Goal: Task Accomplishment & Management: Use online tool/utility

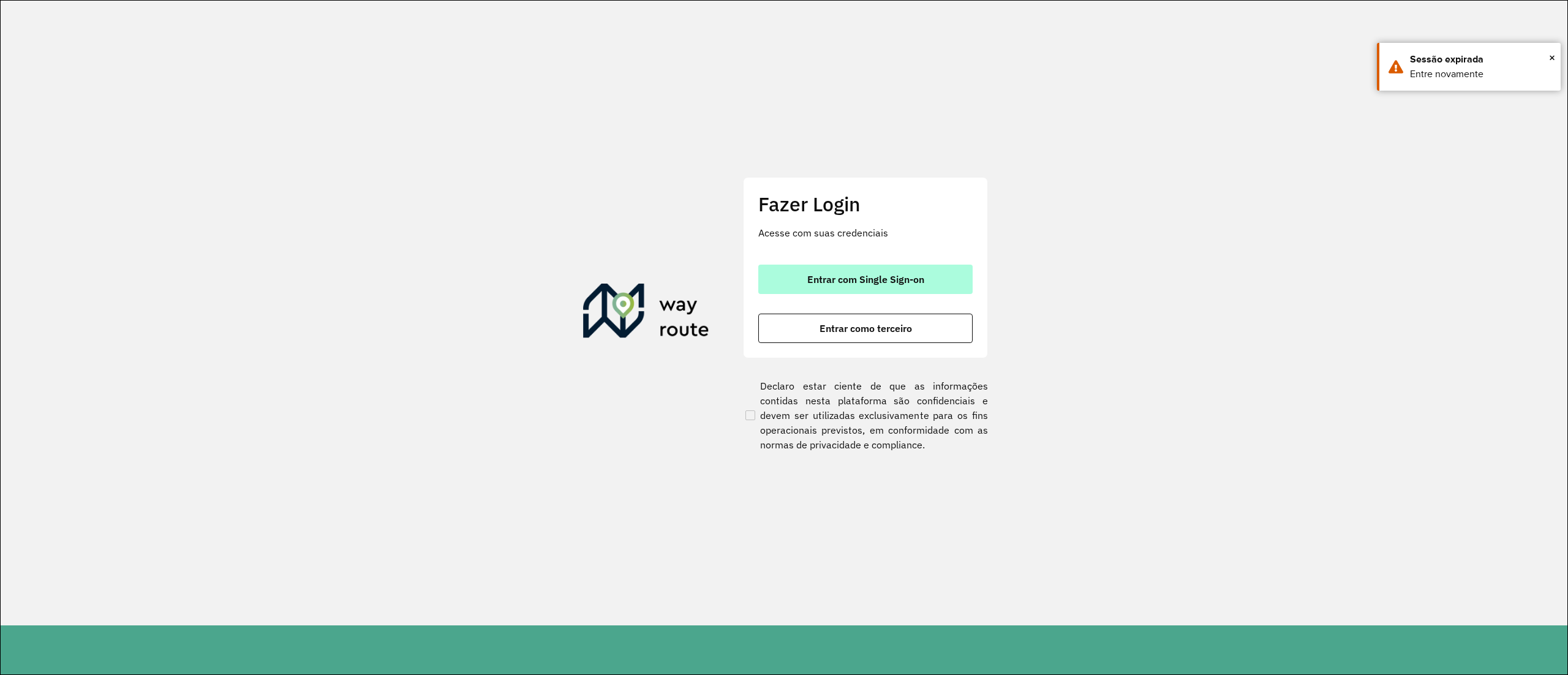
click at [843, 274] on span "Entrar com Single Sign-on" at bounding box center [865, 279] width 117 height 10
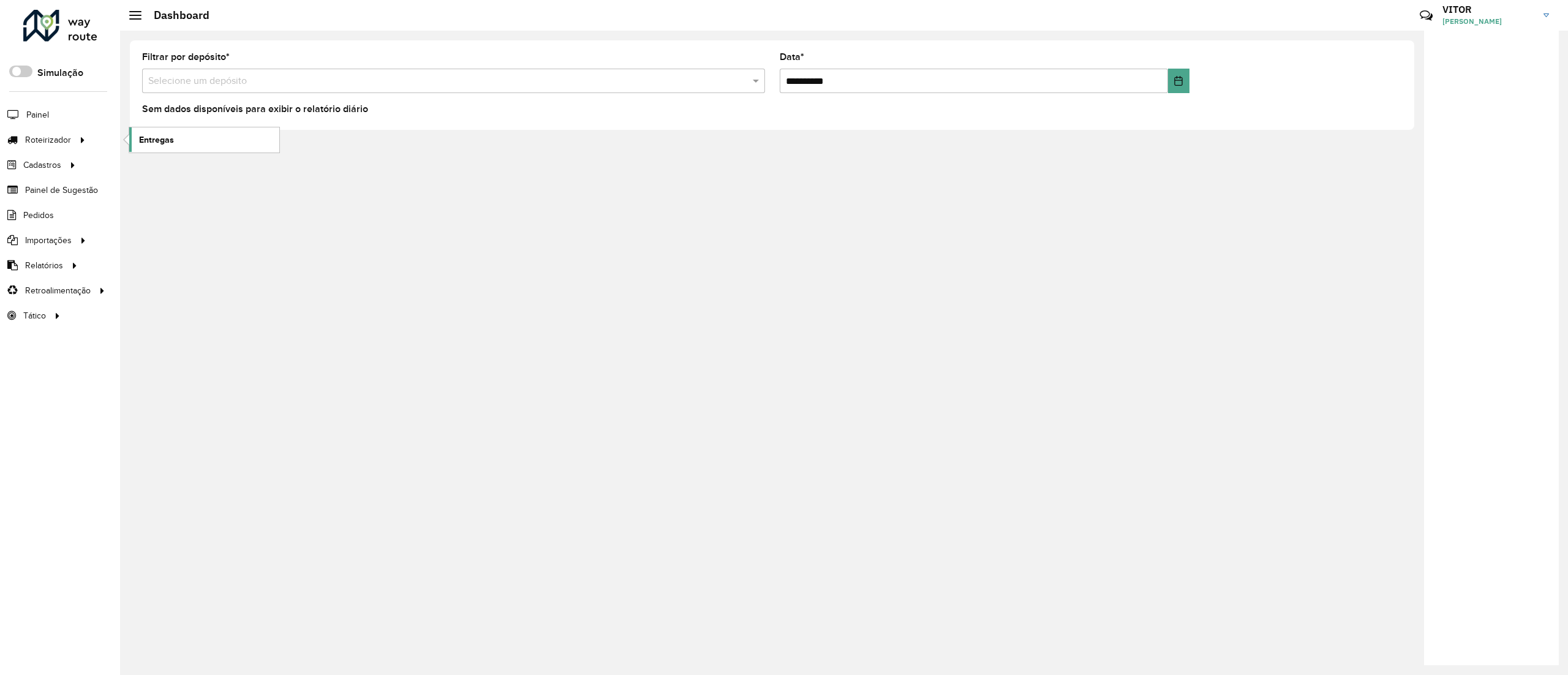
click at [189, 147] on link "Entregas" at bounding box center [204, 140] width 150 height 24
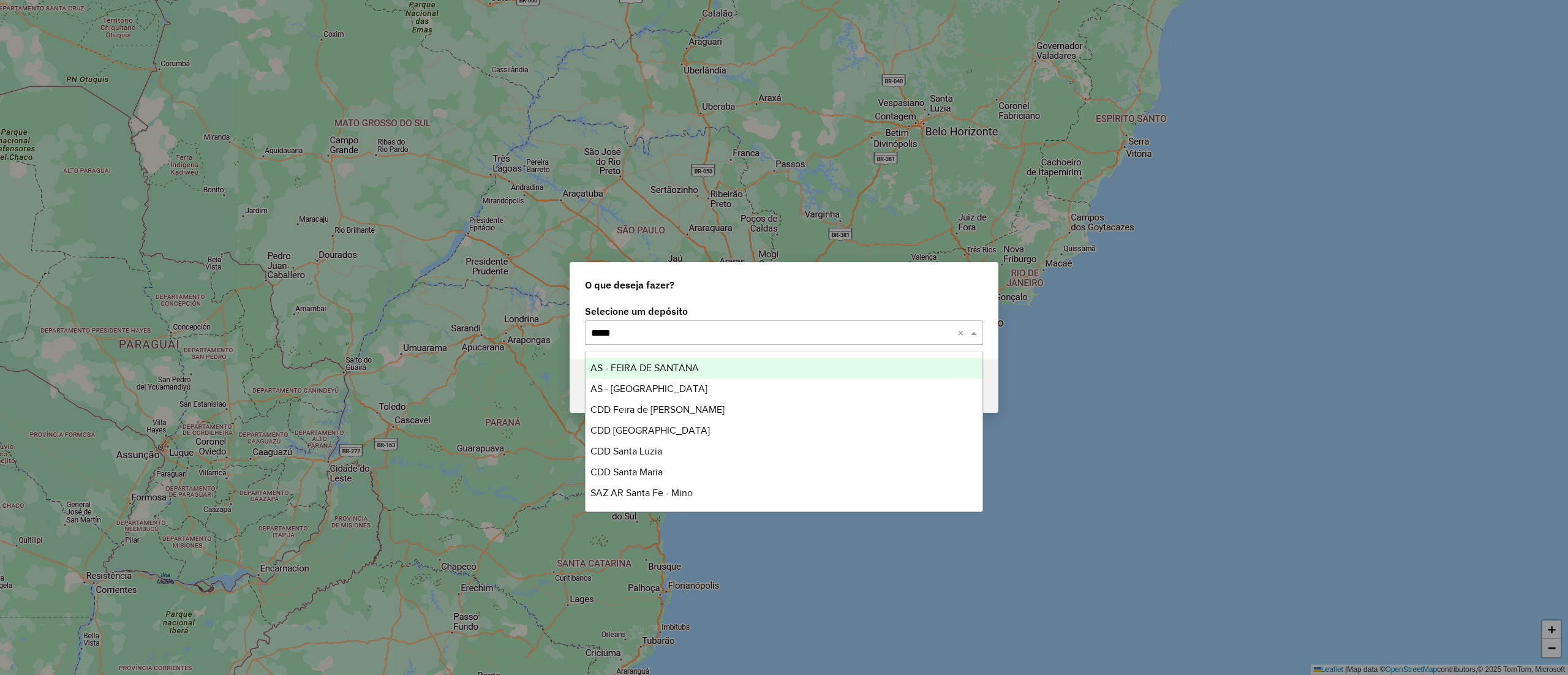
type input "*****"
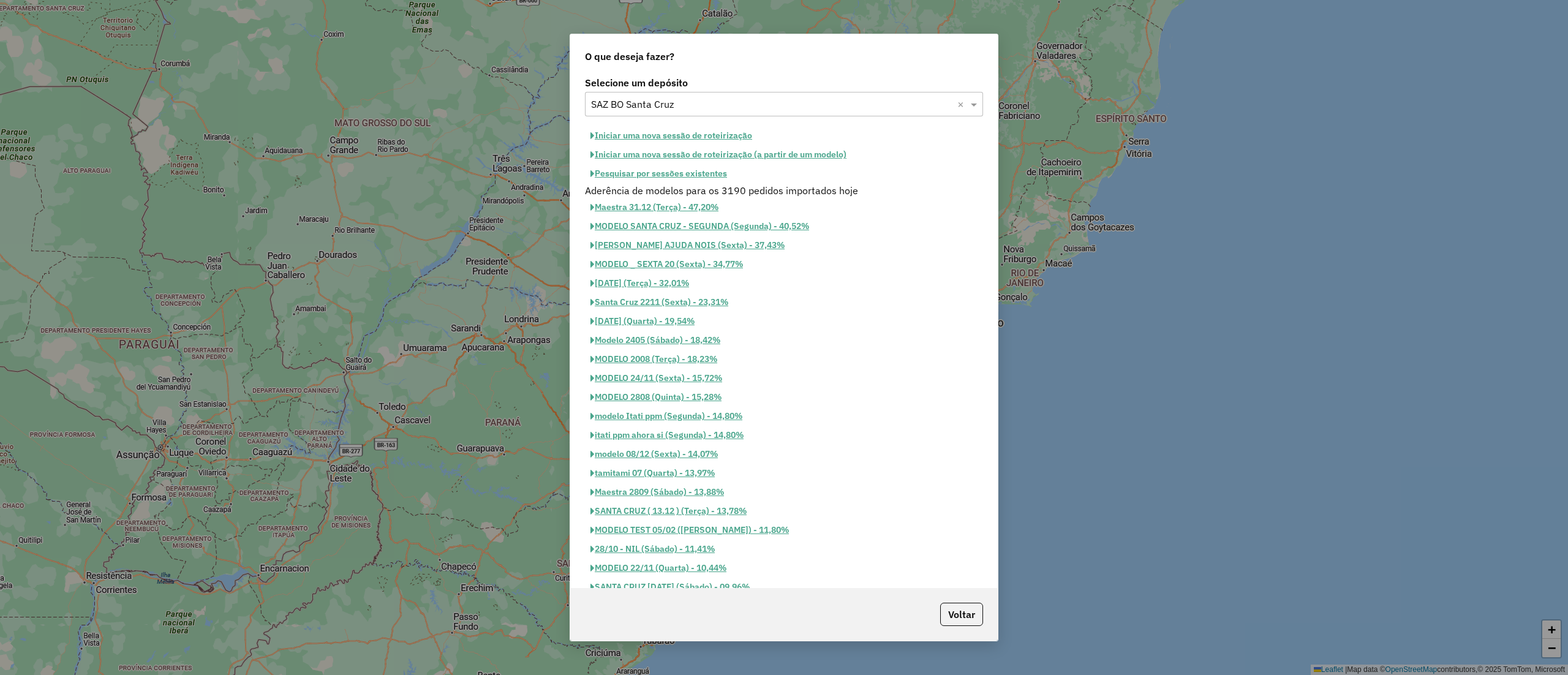
click at [612, 177] on button "Pesquisar por sessões existentes" at bounding box center [658, 173] width 147 height 19
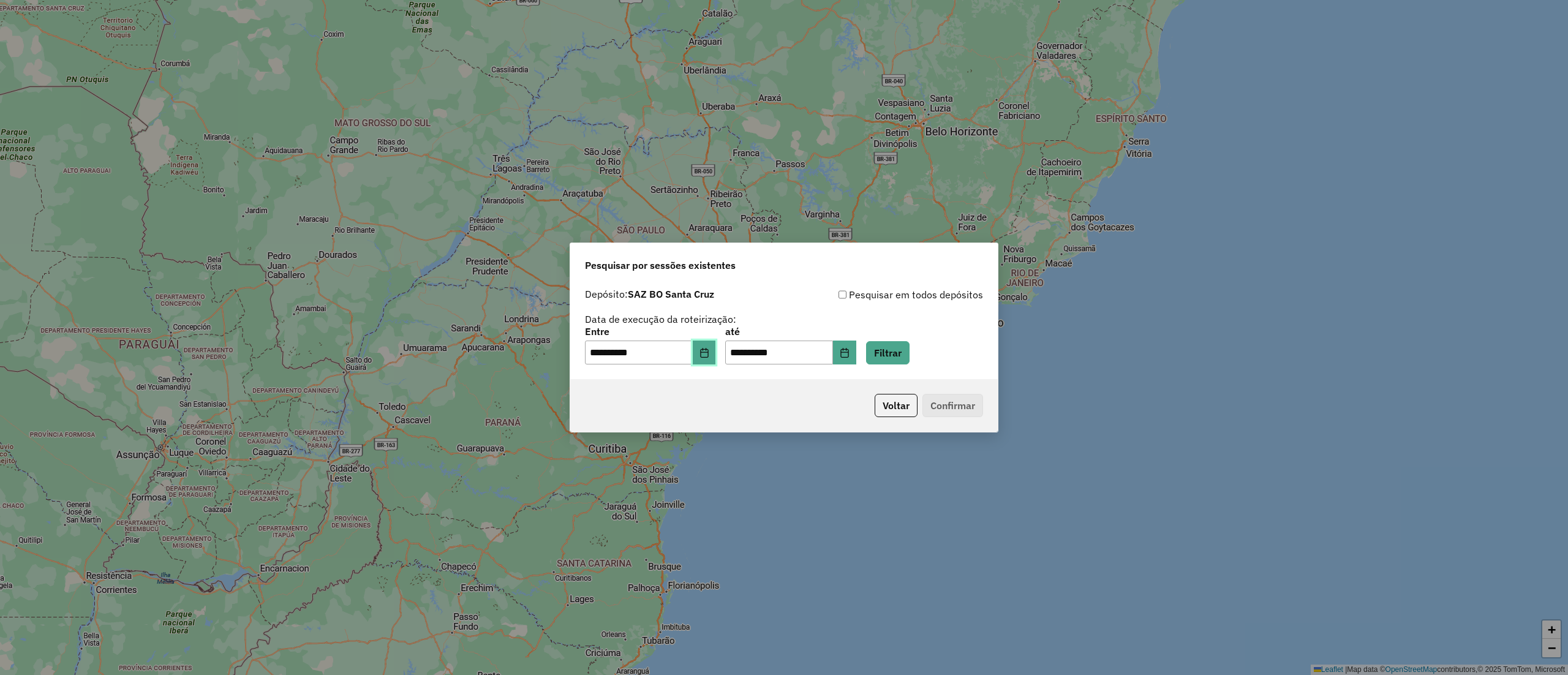
click at [711, 340] on button "Choose Date" at bounding box center [704, 352] width 23 height 24
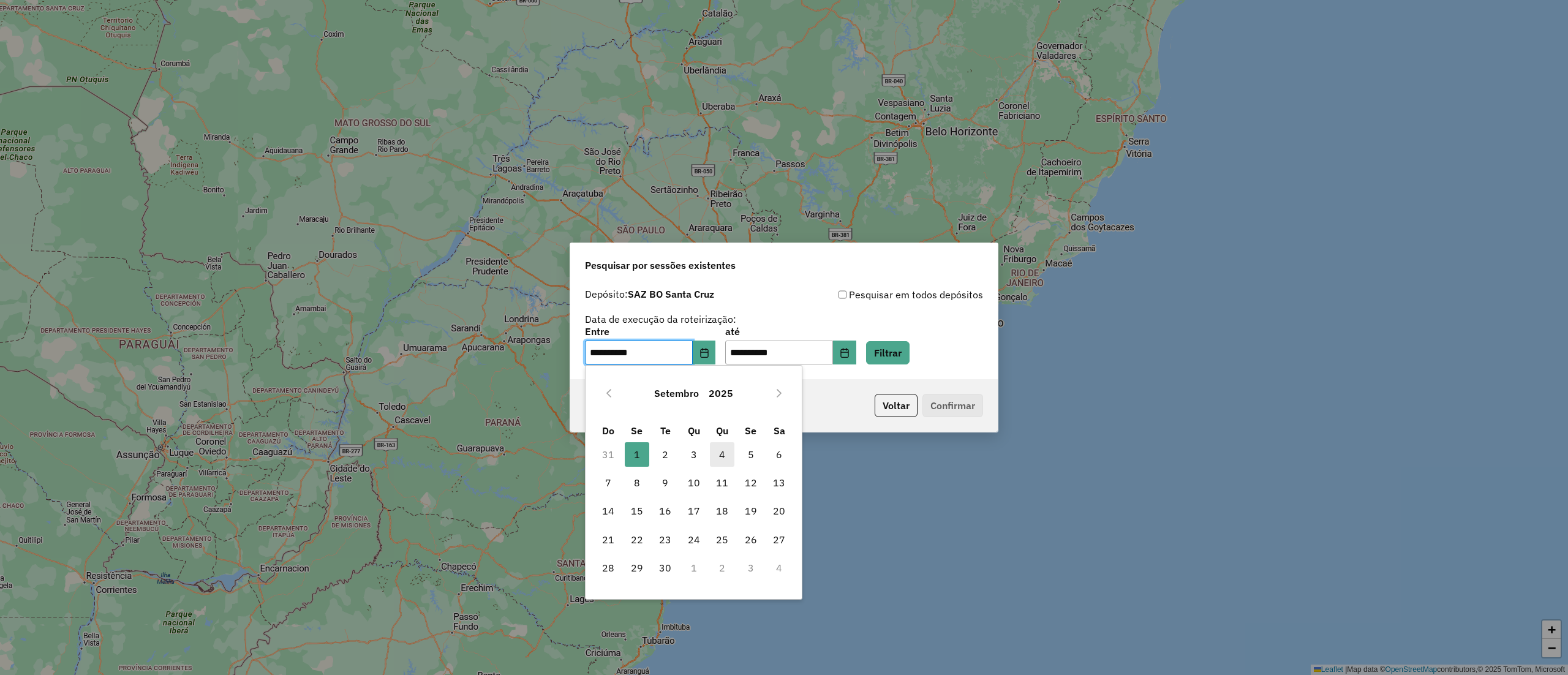
drag, startPoint x: 665, startPoint y: 456, endPoint x: 723, endPoint y: 452, distance: 58.1
click at [667, 456] on span "2" at bounding box center [665, 454] width 24 height 24
type input "**********"
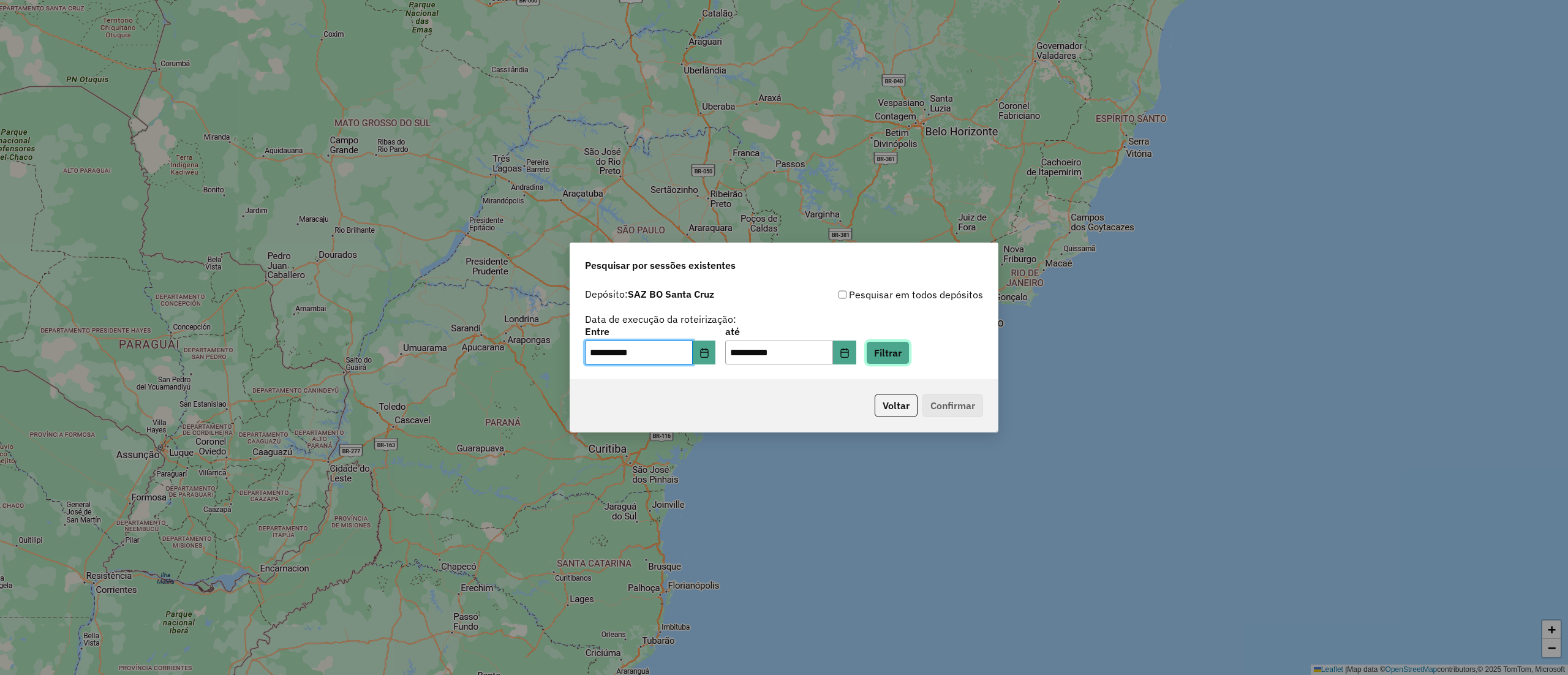
click at [892, 349] on button "Filtrar" at bounding box center [887, 352] width 43 height 23
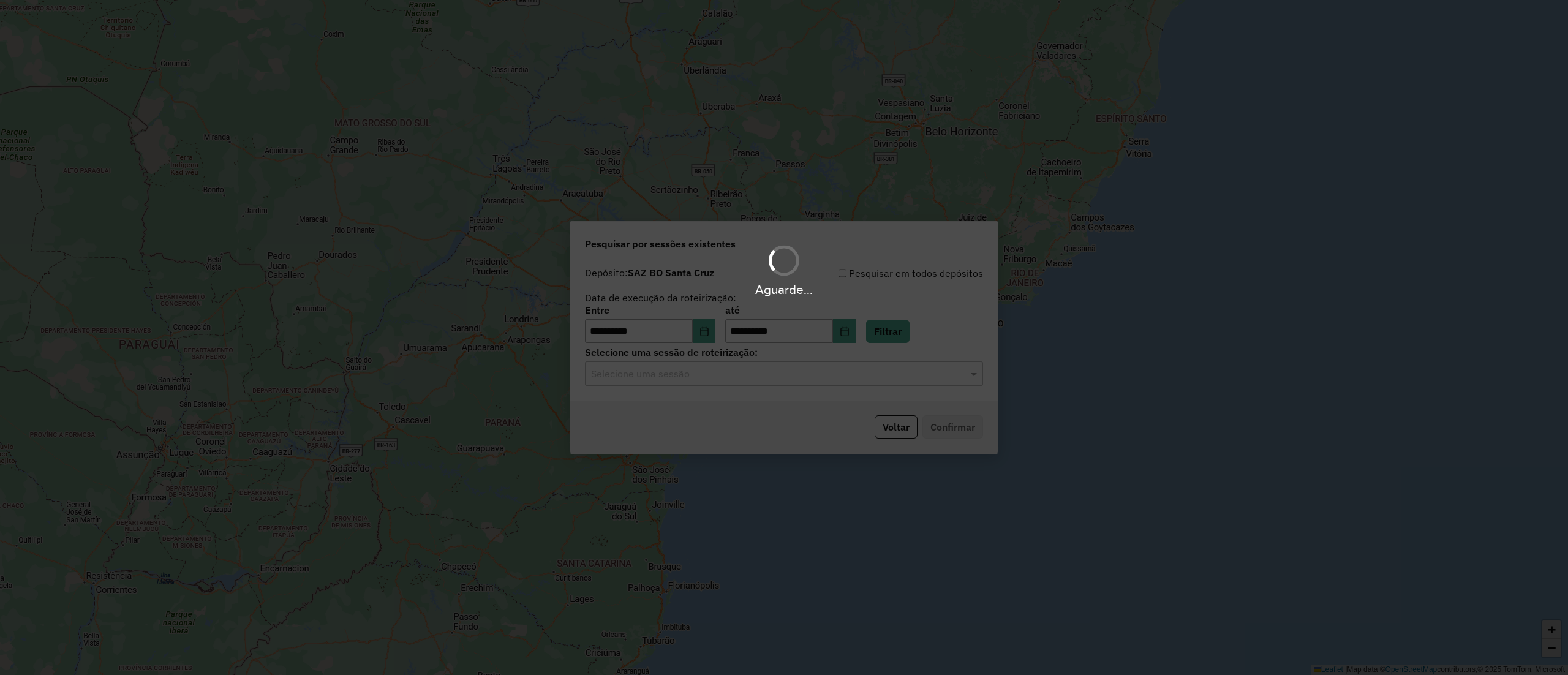
click at [735, 382] on div "Aguarde..." at bounding box center [784, 338] width 1568 height 675
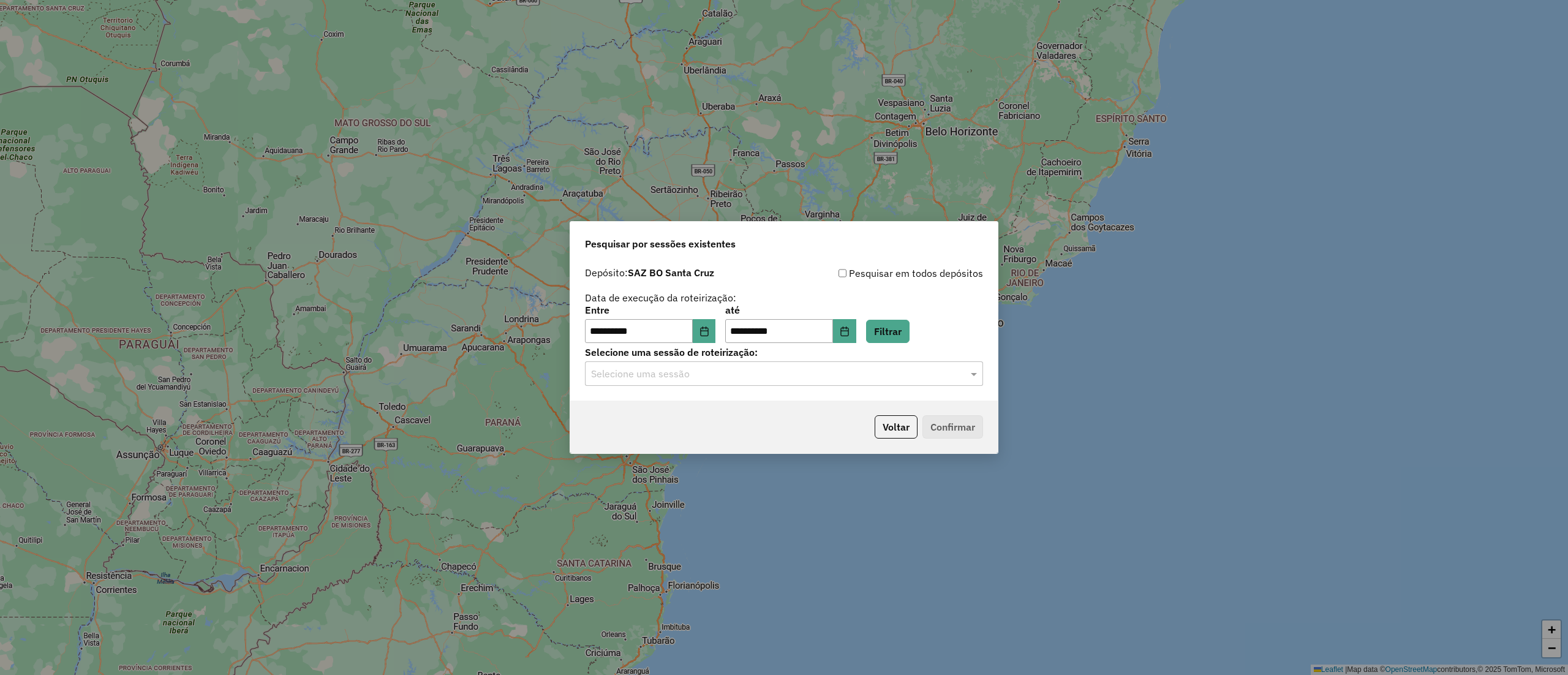
click at [736, 383] on div "Selecione uma sessão" at bounding box center [783, 373] width 398 height 24
click at [736, 402] on div "1257693 - 02/09/2025 18:49" at bounding box center [783, 409] width 396 height 21
click at [983, 420] on div "Voltar Confirmar" at bounding box center [784, 427] width 427 height 53
click at [990, 429] on div "Voltar Confirmar" at bounding box center [784, 427] width 427 height 53
click at [980, 428] on button "Confirmar" at bounding box center [952, 427] width 61 height 23
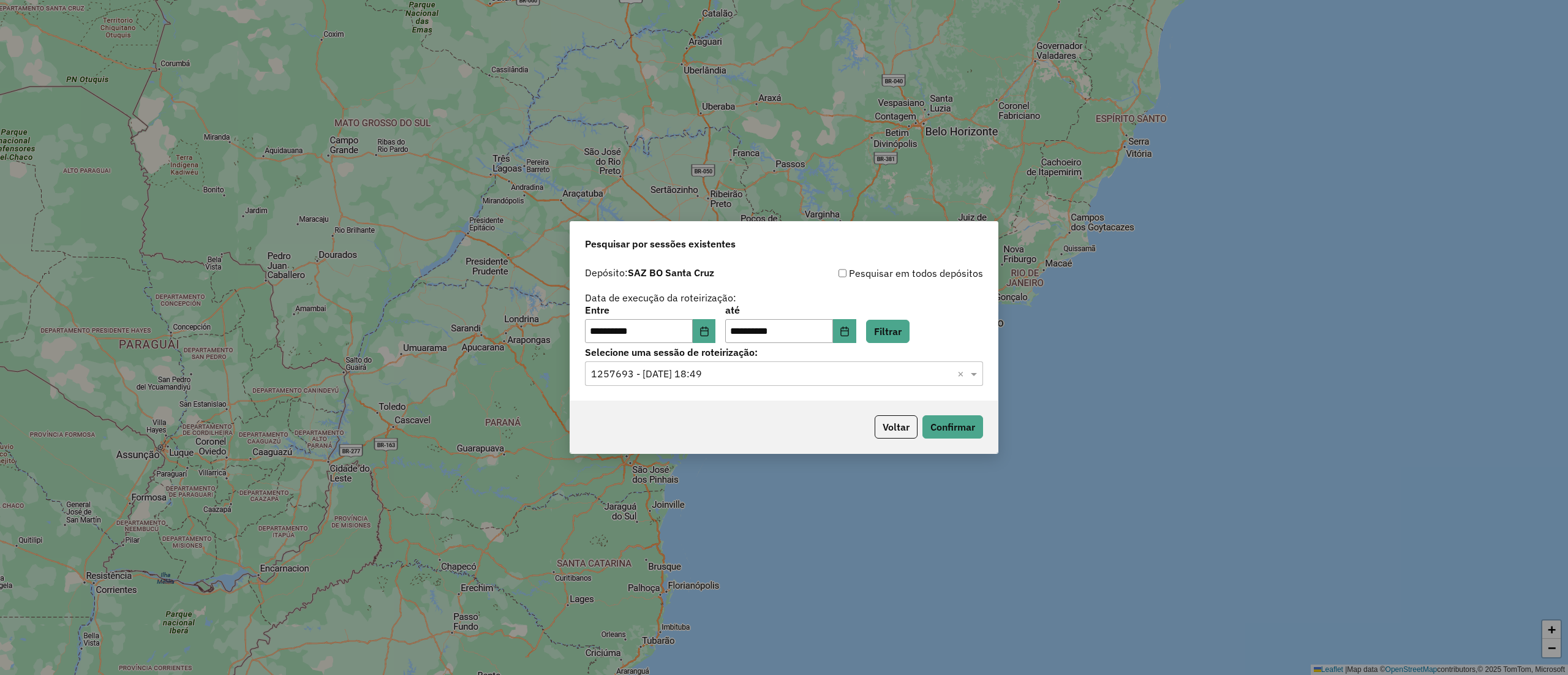
click at [954, 448] on div "Voltar Confirmar" at bounding box center [784, 427] width 427 height 53
click at [954, 422] on button "Confirmar" at bounding box center [952, 427] width 61 height 23
click at [907, 422] on button "Voltar" at bounding box center [896, 427] width 43 height 23
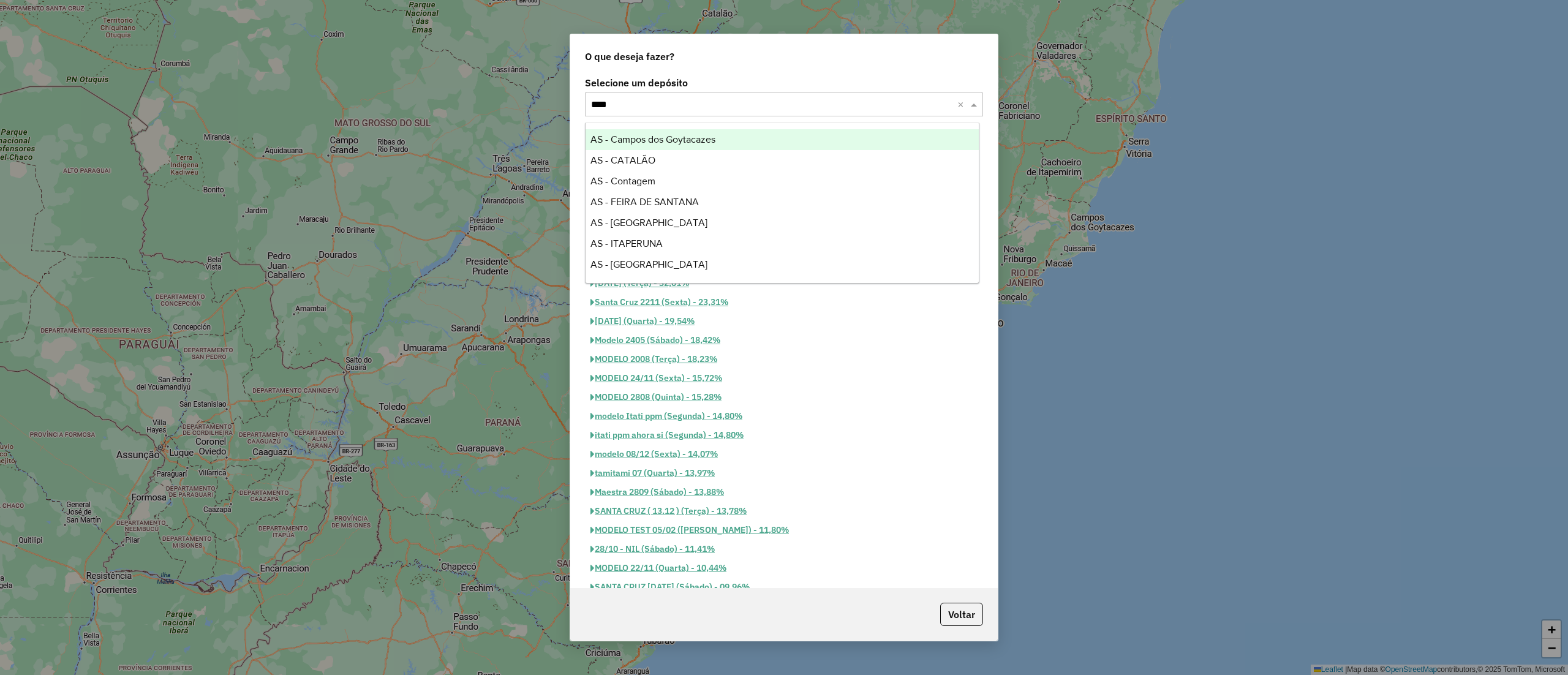
type input "*****"
click at [718, 164] on div "SAZ PY Asunción - Tanda 2" at bounding box center [782, 160] width 393 height 21
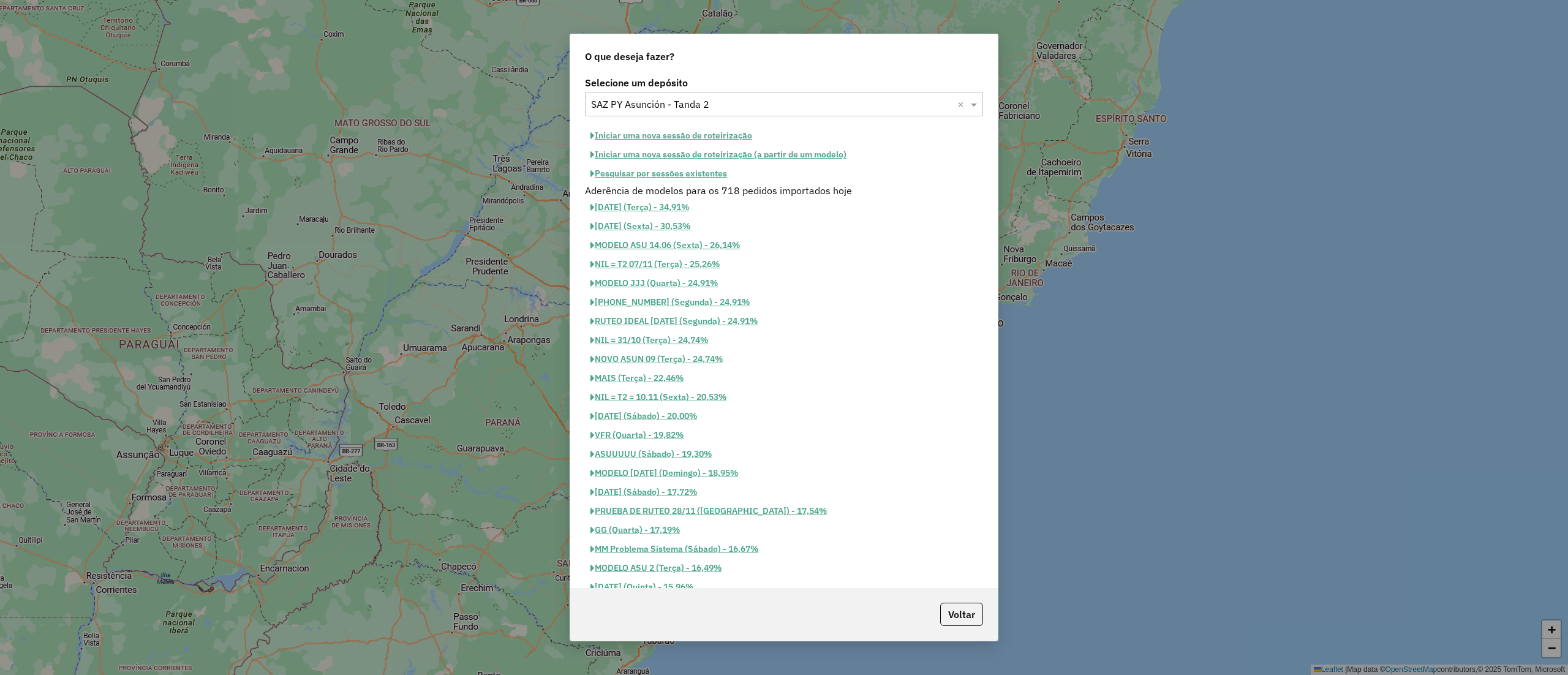
click at [704, 177] on button "Pesquisar por sessões existentes" at bounding box center [658, 173] width 147 height 19
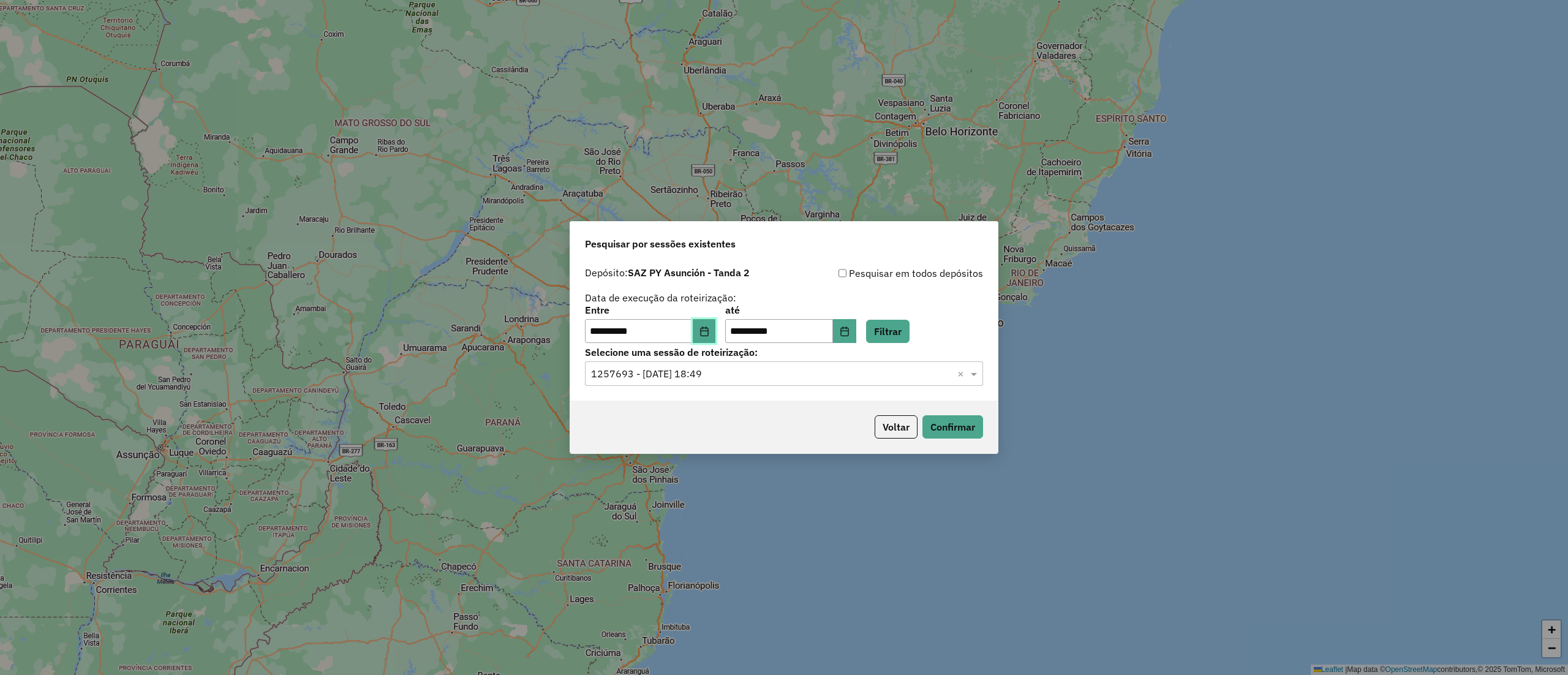
click at [708, 330] on icon "Choose Date" at bounding box center [704, 331] width 8 height 10
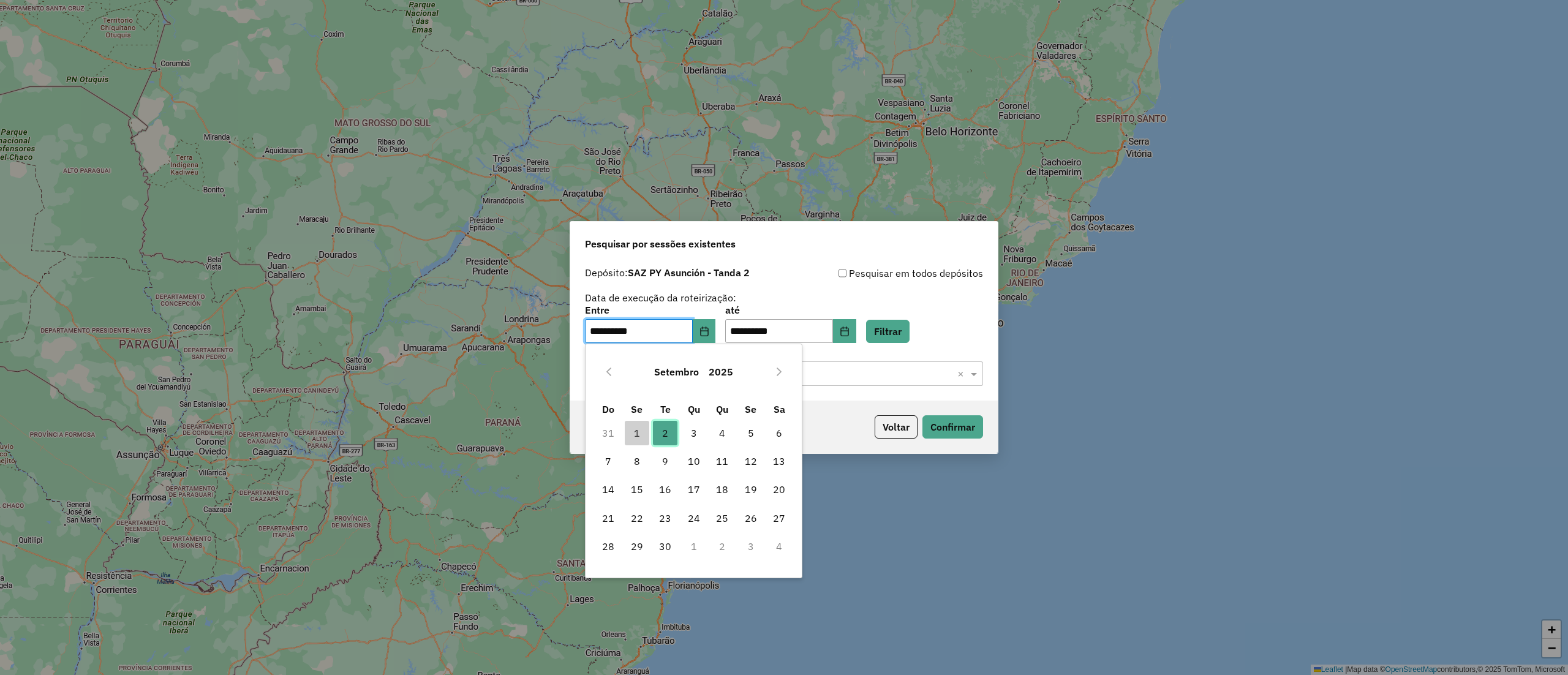
click at [670, 427] on span "2" at bounding box center [665, 433] width 24 height 24
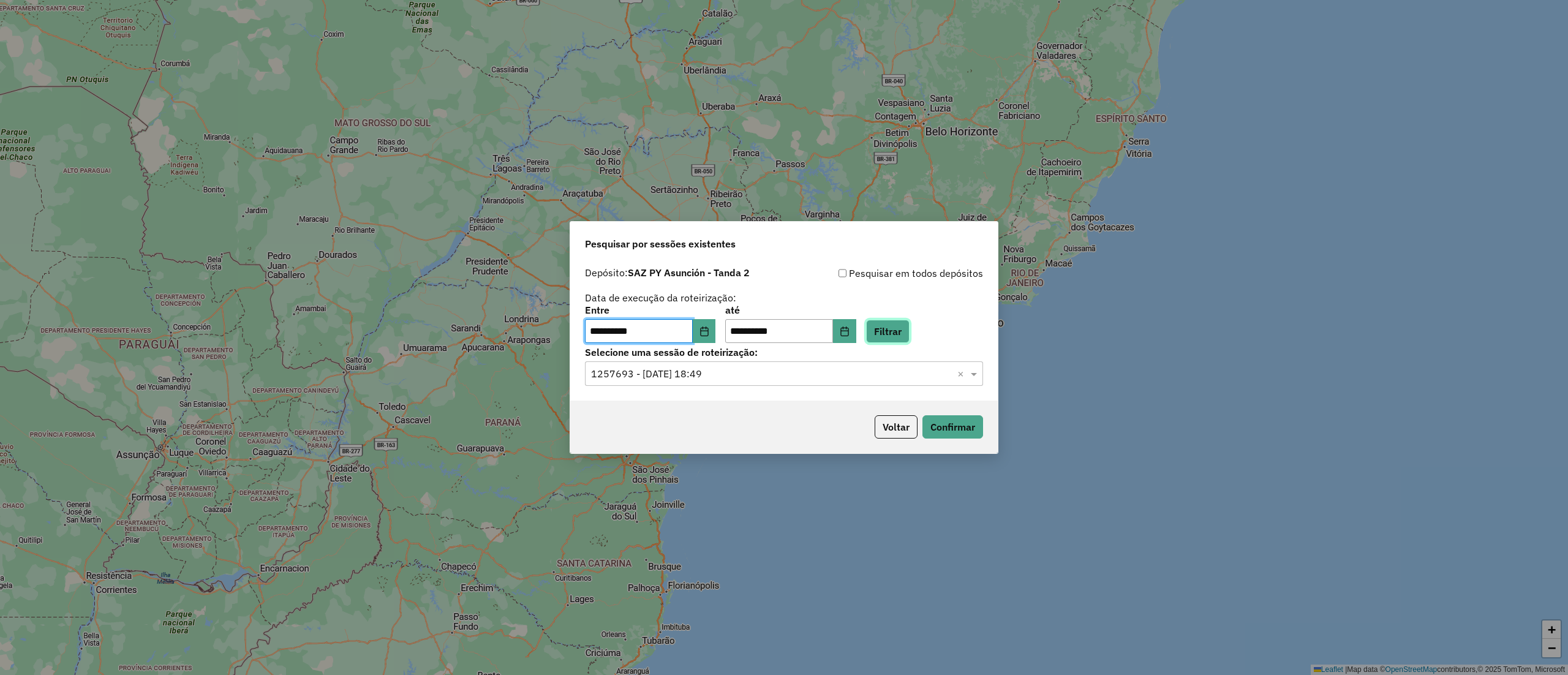
click at [909, 338] on button "Filtrar" at bounding box center [887, 331] width 43 height 23
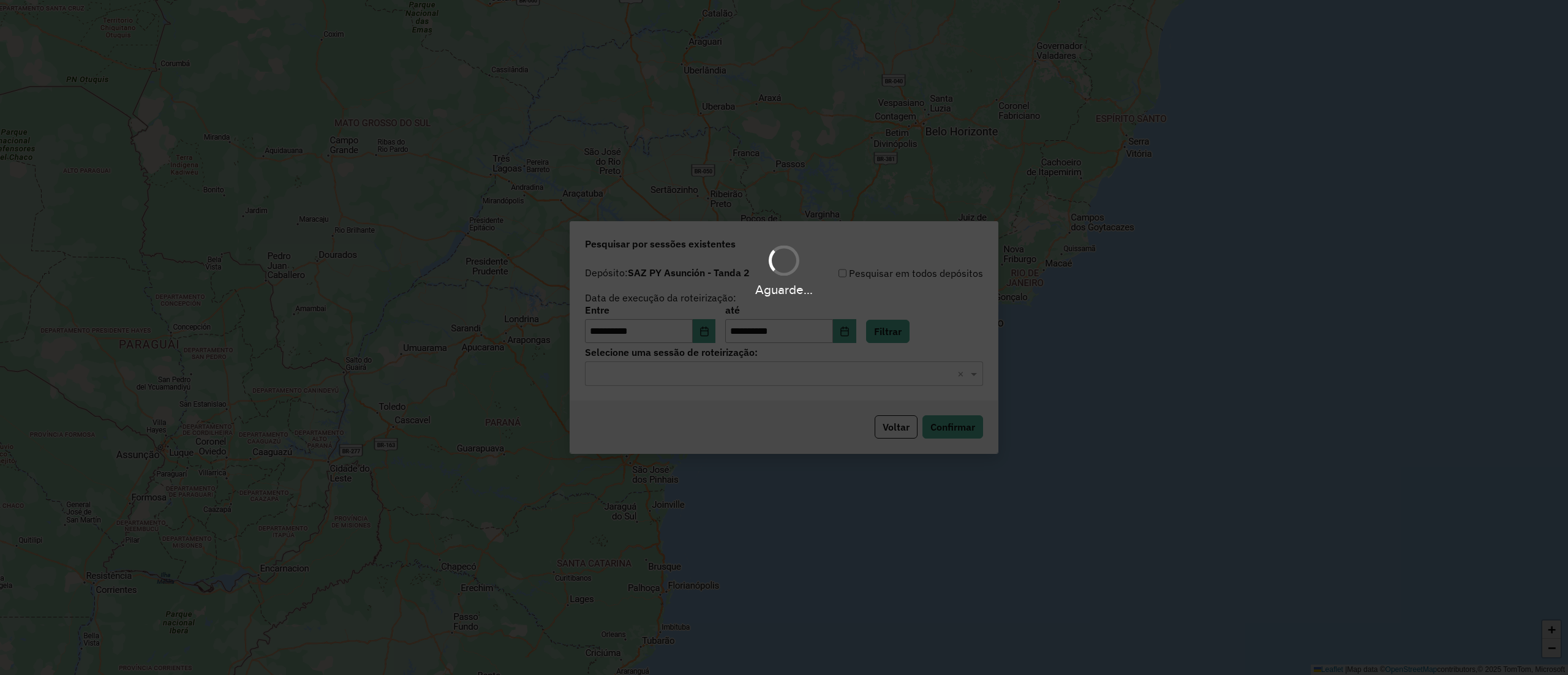
click at [818, 366] on div "Aguarde..." at bounding box center [784, 338] width 1568 height 675
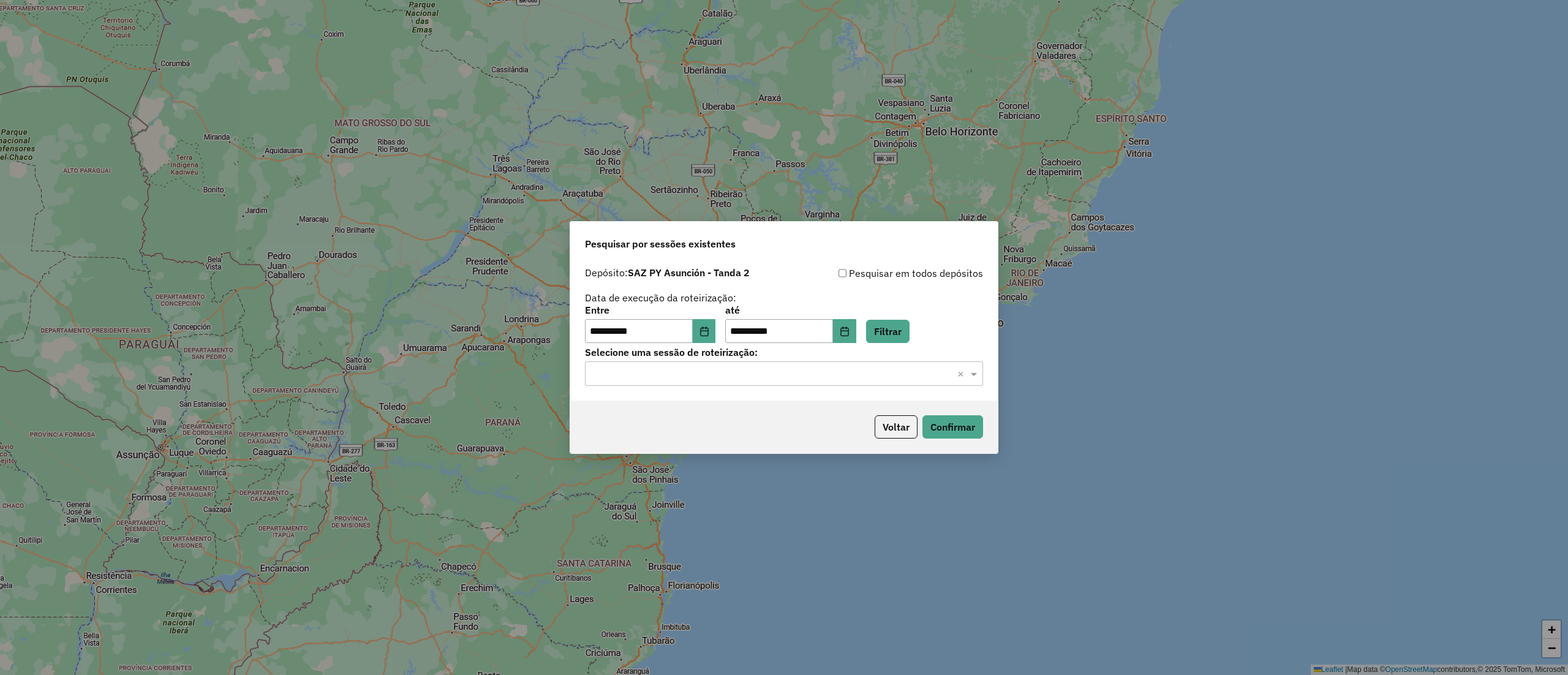
click at [818, 370] on input "text" at bounding box center [771, 374] width 361 height 15
click at [815, 404] on div "1257793 - 02/09/2025 19:48" at bounding box center [783, 409] width 396 height 21
click at [978, 429] on button "Confirmar" at bounding box center [952, 427] width 61 height 23
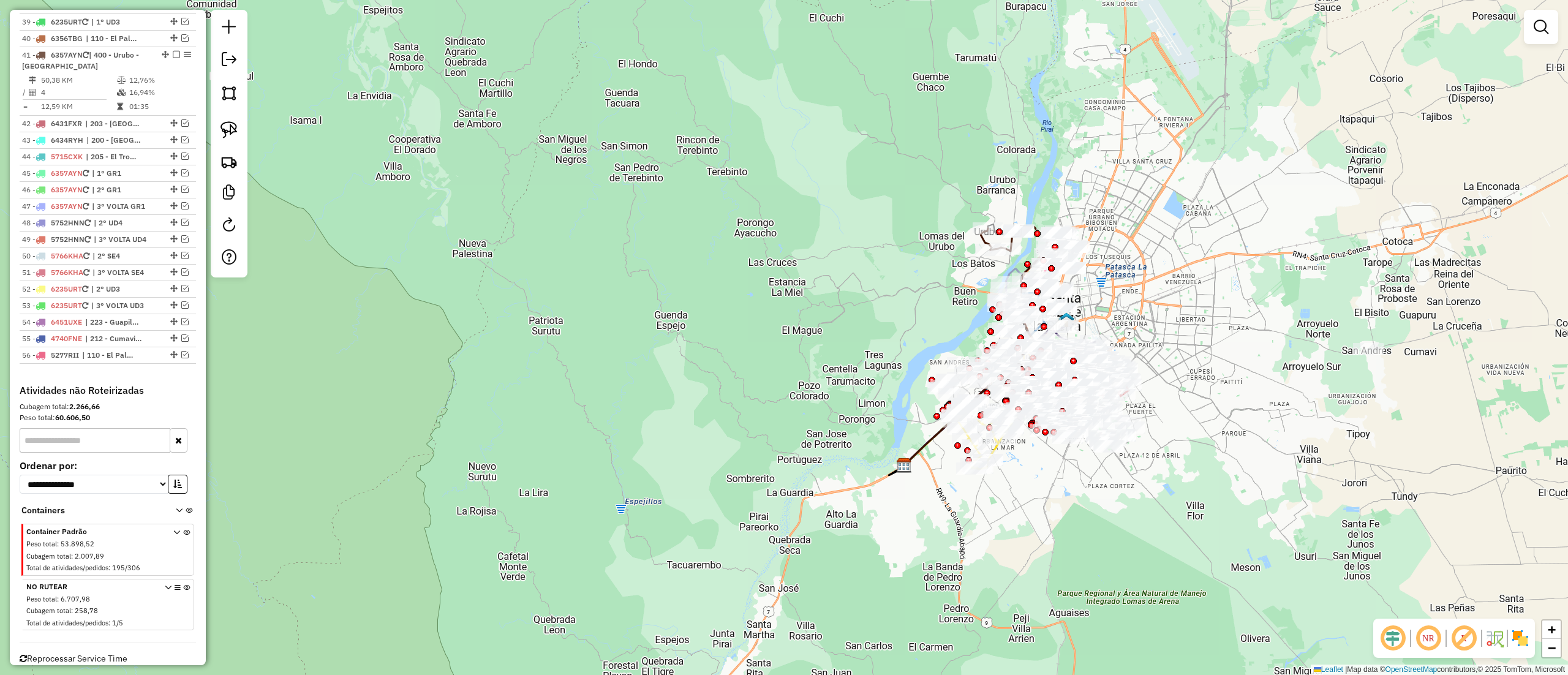
scroll to position [1737, 0]
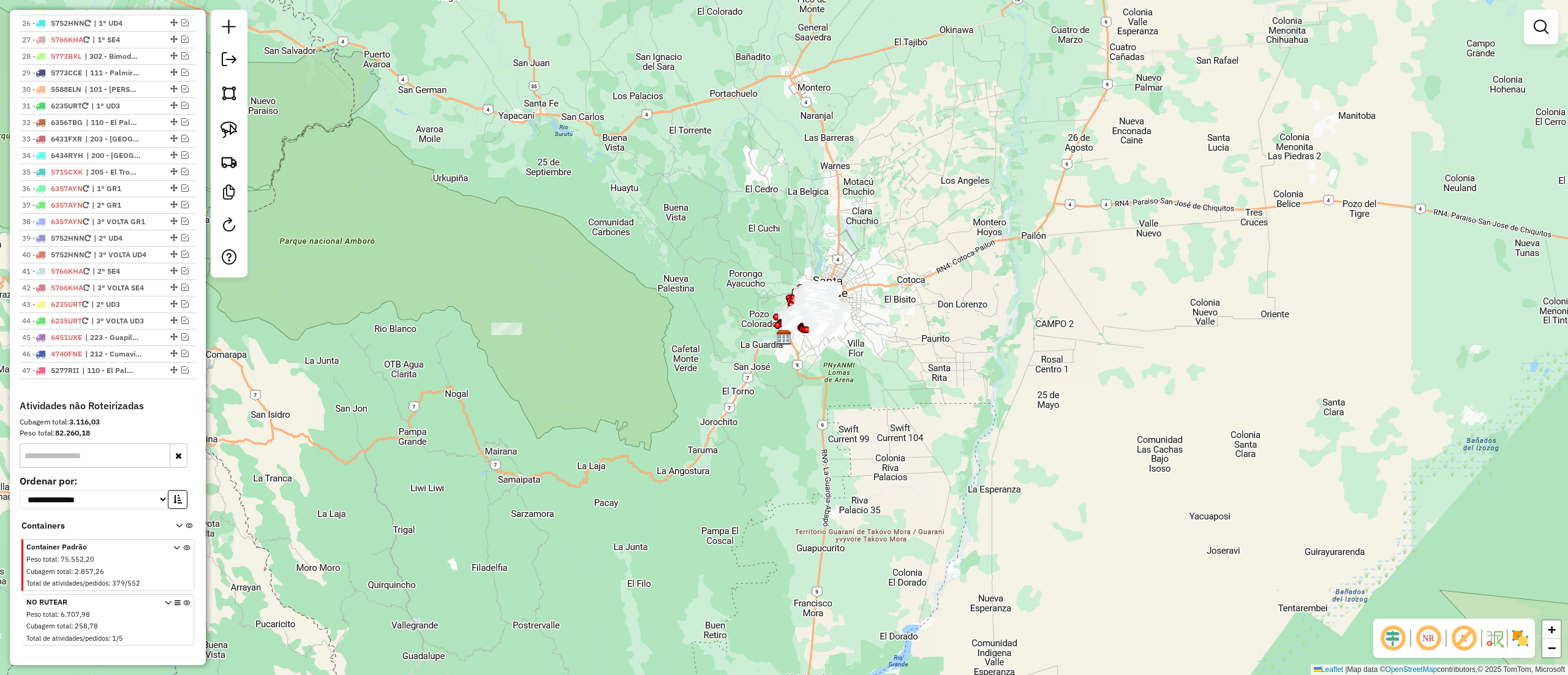
scroll to position [943, 0]
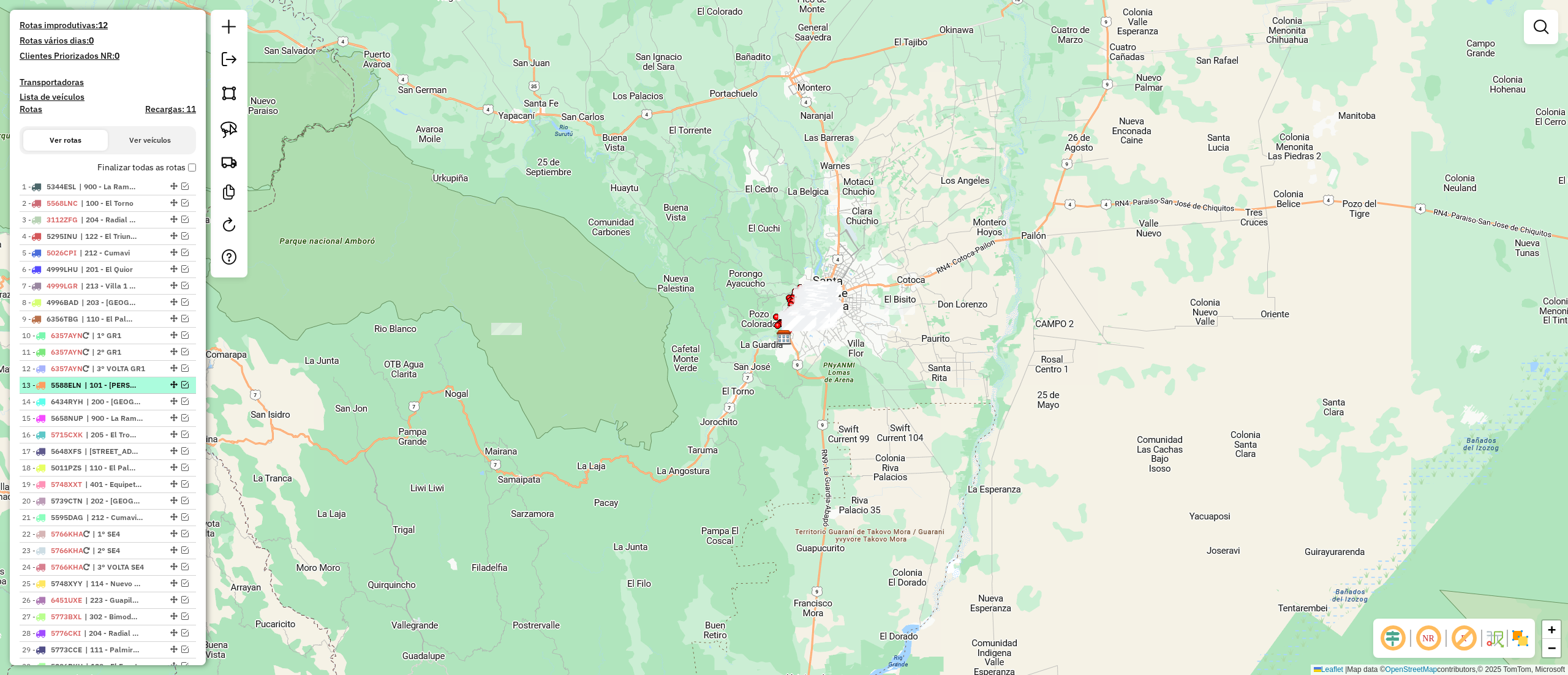
scroll to position [367, 0]
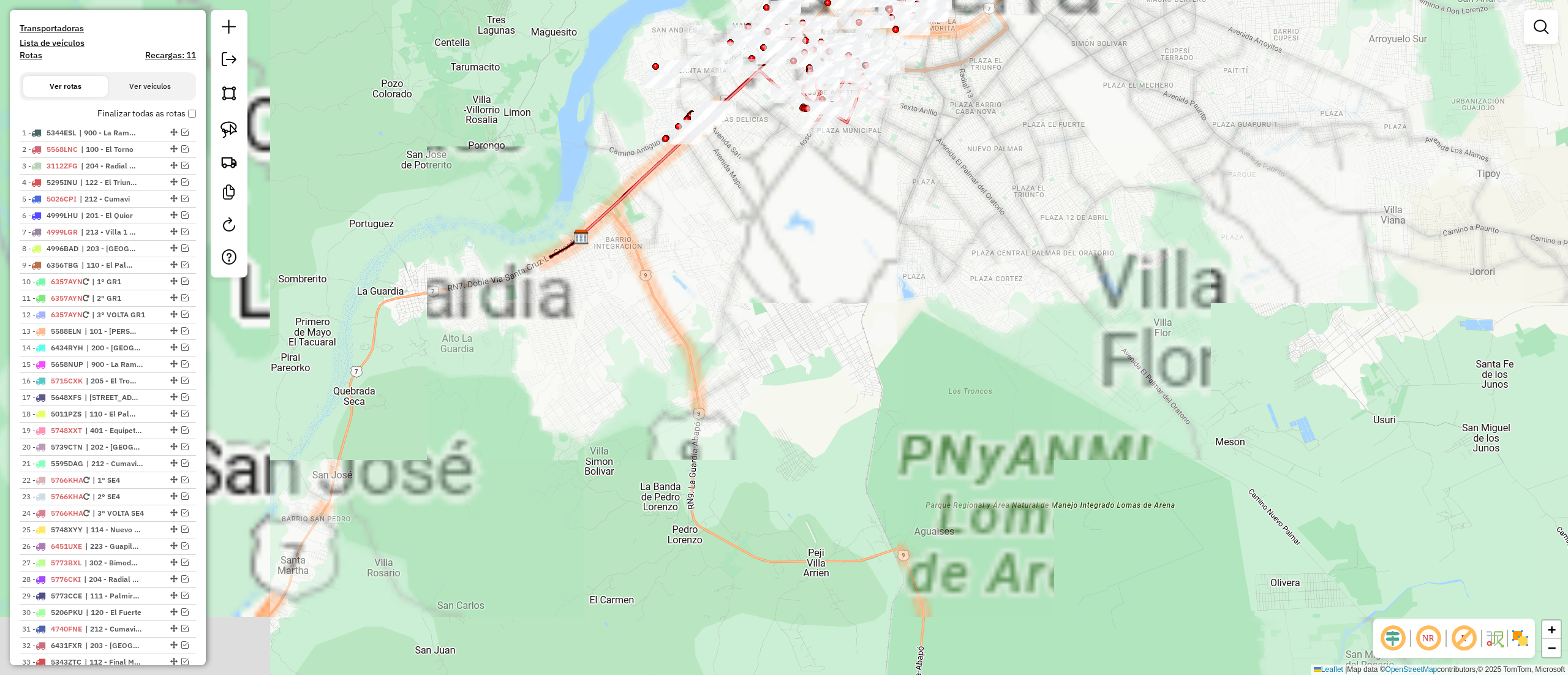
drag, startPoint x: 777, startPoint y: 269, endPoint x: 1018, endPoint y: 269, distance: 241.0
click at [1018, 269] on div "Janela de atendimento Grade de atendimento Capacidade Transportadoras Veículos …" at bounding box center [784, 338] width 1568 height 675
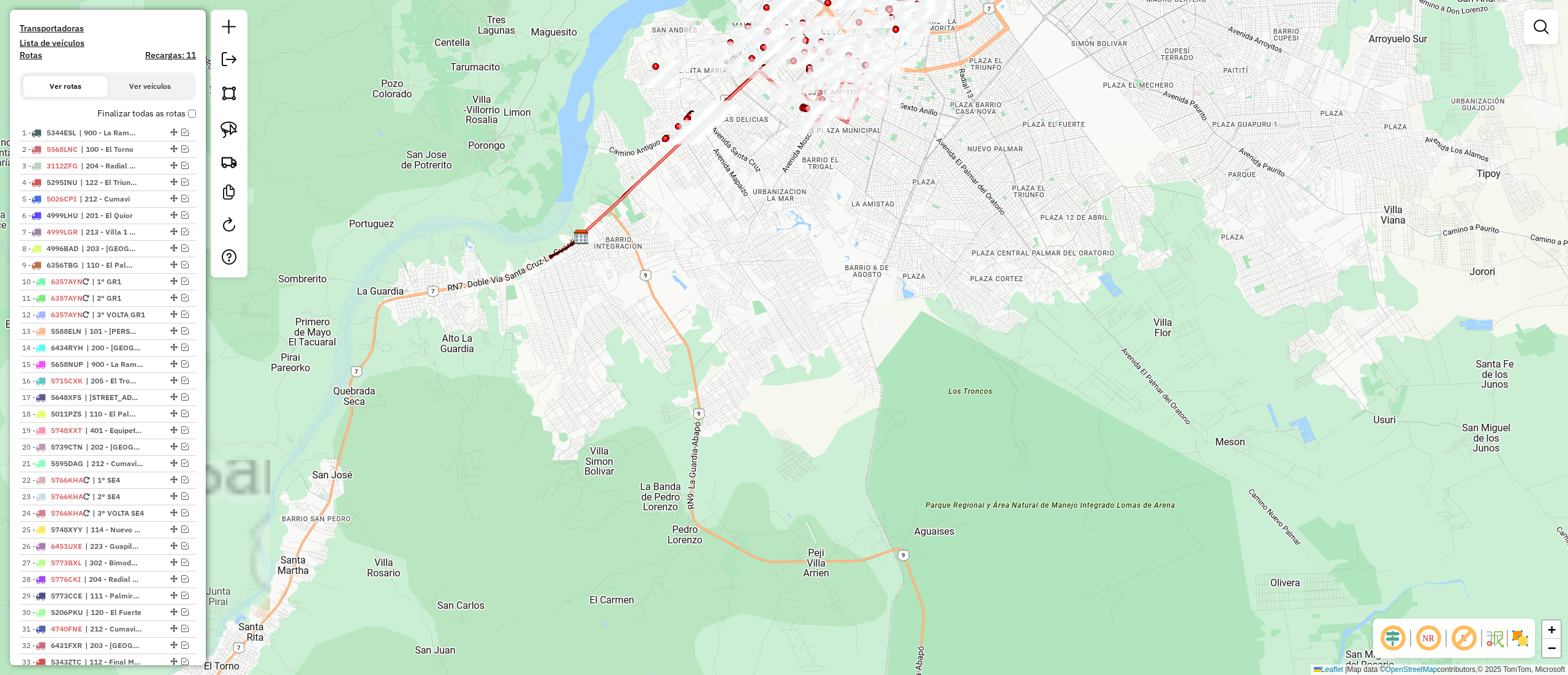
drag, startPoint x: 922, startPoint y: 244, endPoint x: 855, endPoint y: 383, distance: 154.3
click at [855, 383] on div "Janela de atendimento Grade de atendimento Capacidade Transportadoras Veículos …" at bounding box center [784, 338] width 1568 height 675
